Goal: Task Accomplishment & Management: Manage account settings

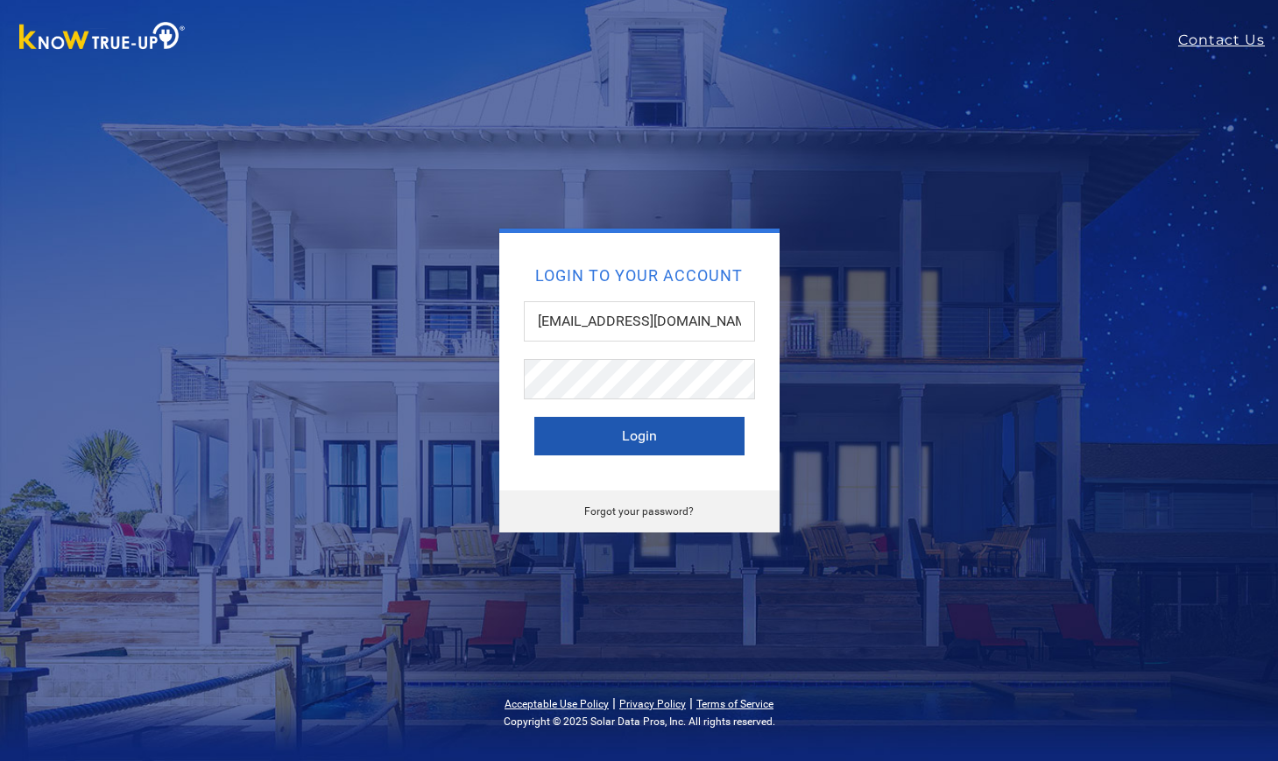
click at [702, 433] on button "Login" at bounding box center [639, 436] width 210 height 39
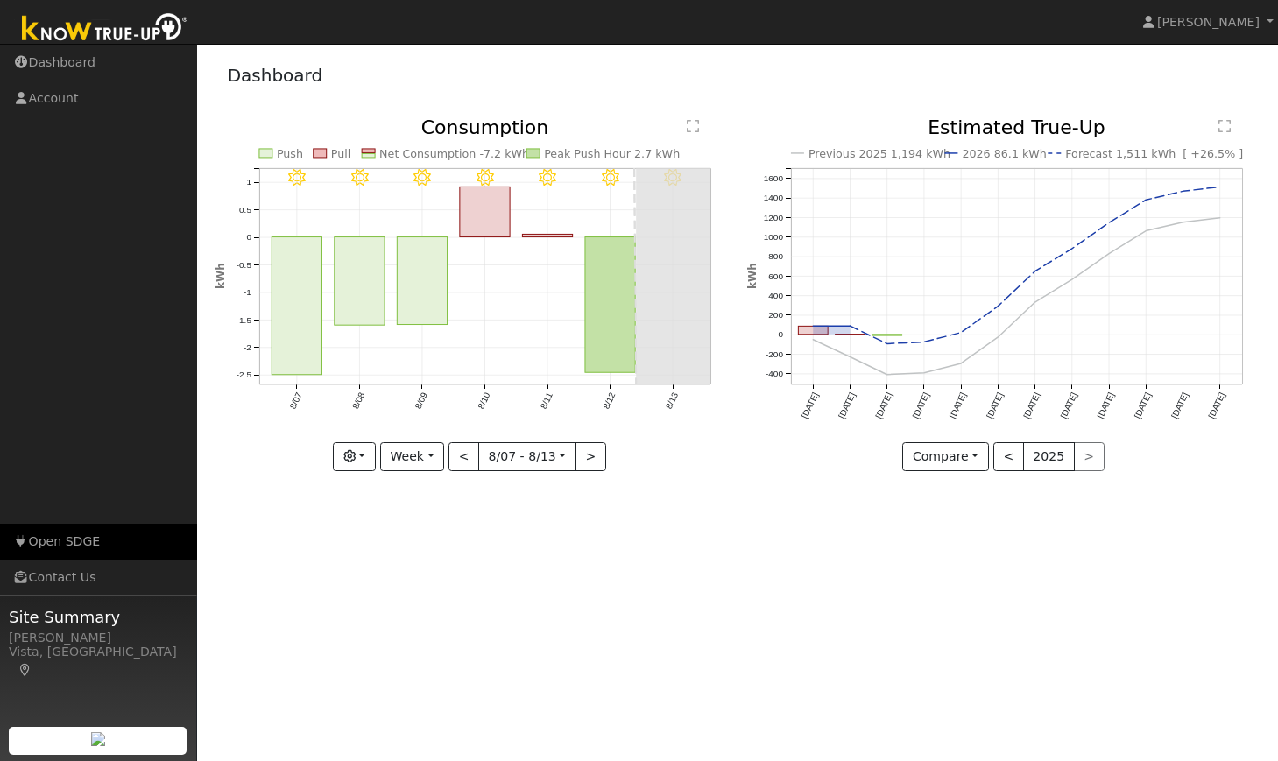
click at [81, 535] on link "Open SDGE" at bounding box center [98, 542] width 197 height 36
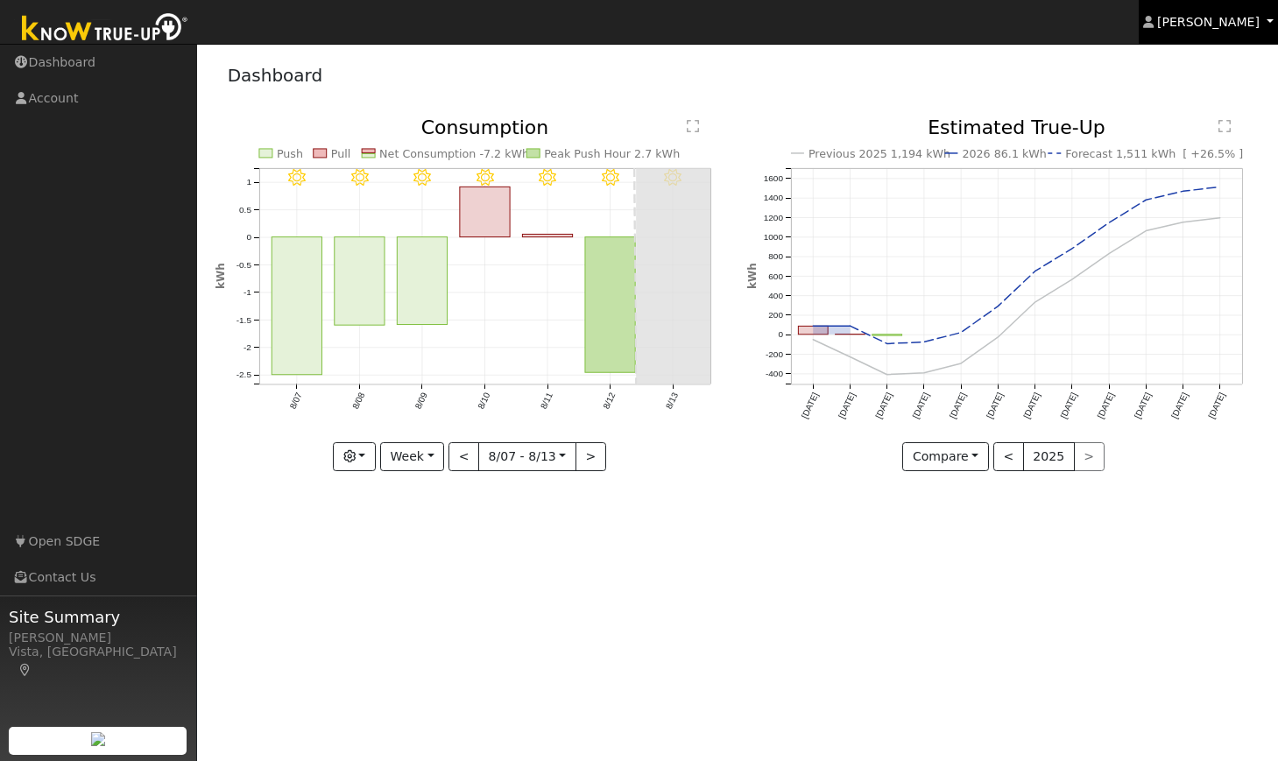
click at [1206, 15] on span "[PERSON_NAME]" at bounding box center [1208, 22] width 103 height 14
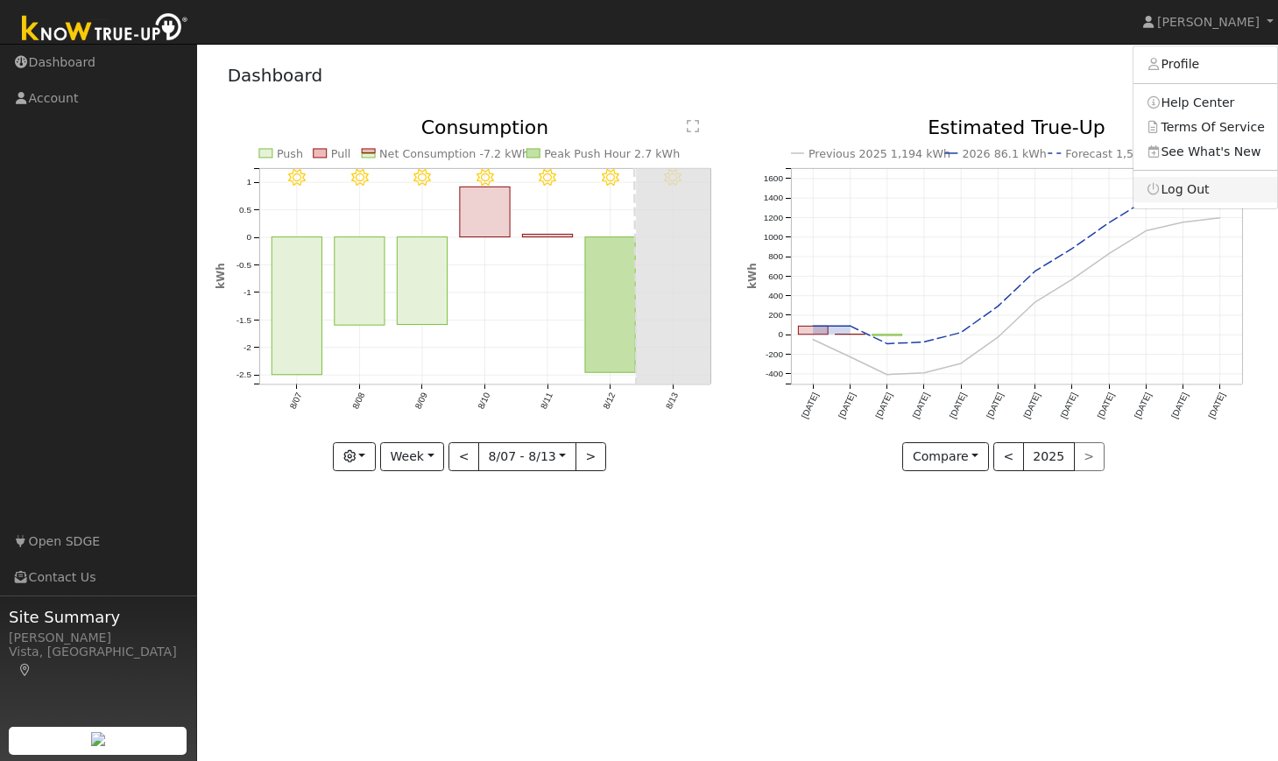
click at [1192, 191] on link "Log Out" at bounding box center [1206, 189] width 144 height 25
